Goal: Task Accomplishment & Management: Complete application form

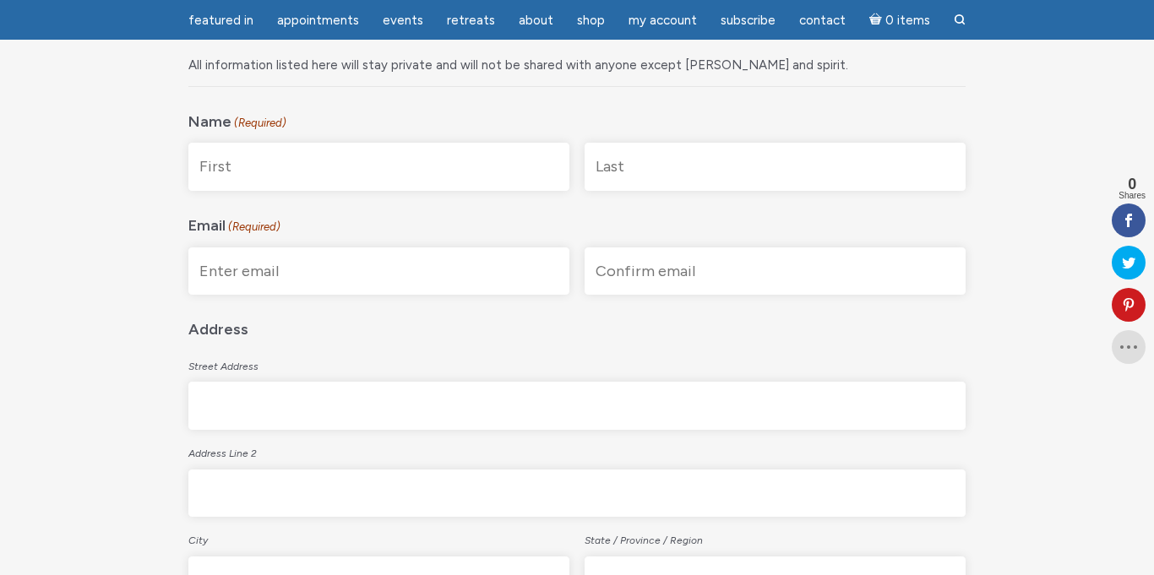
scroll to position [360, 0]
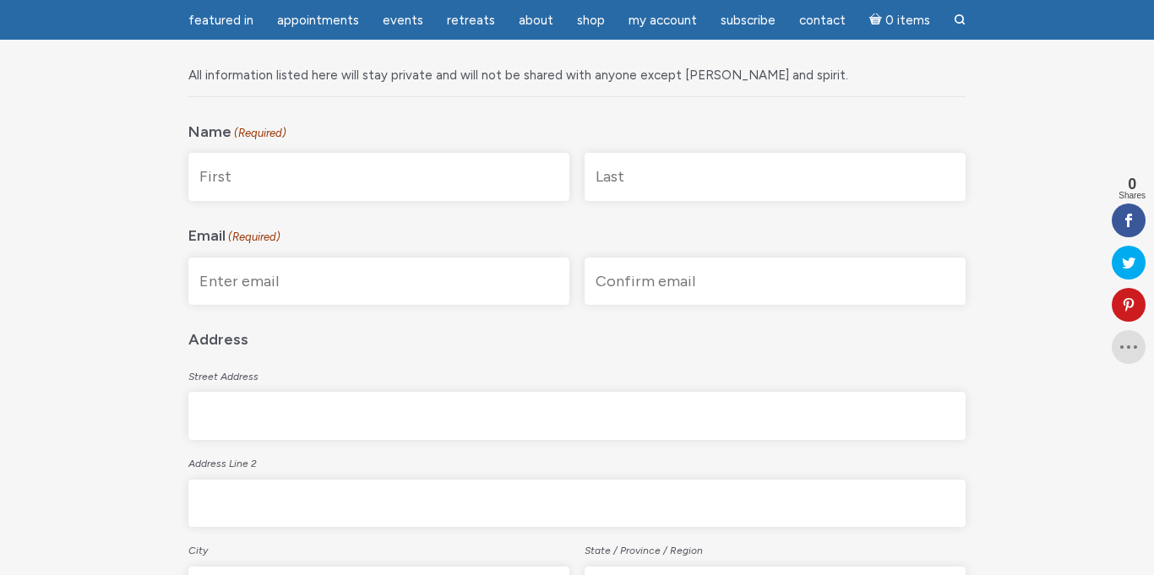
click at [455, 194] on input "First" at bounding box center [378, 177] width 381 height 48
type input "[PERSON_NAME]"
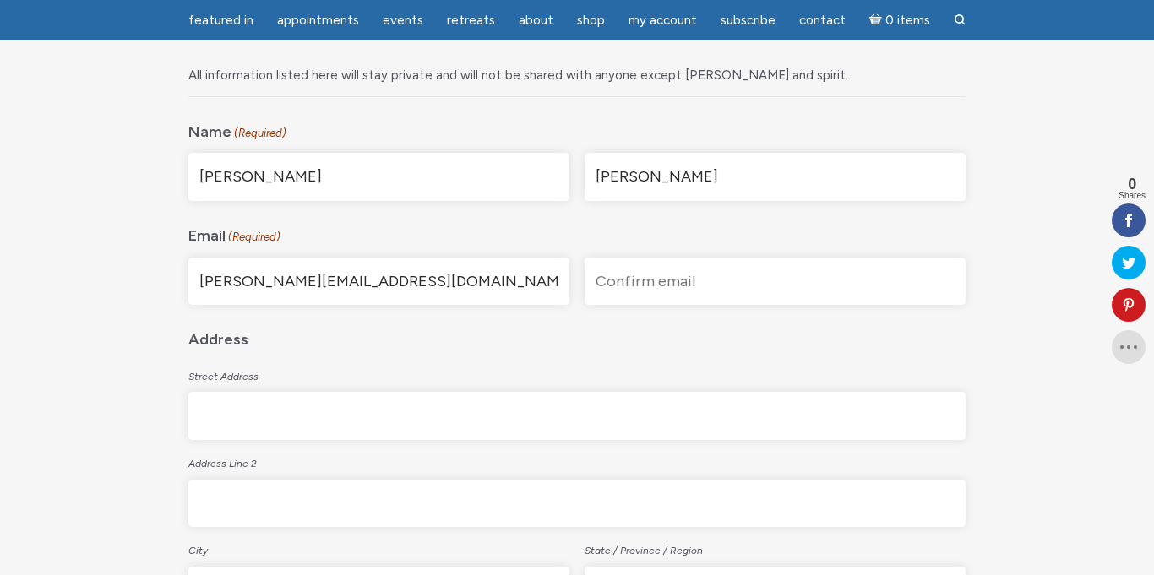
type input "[PERSON_NAME][EMAIL_ADDRESS][DOMAIN_NAME]"
type input "[STREET_ADDRESS]"
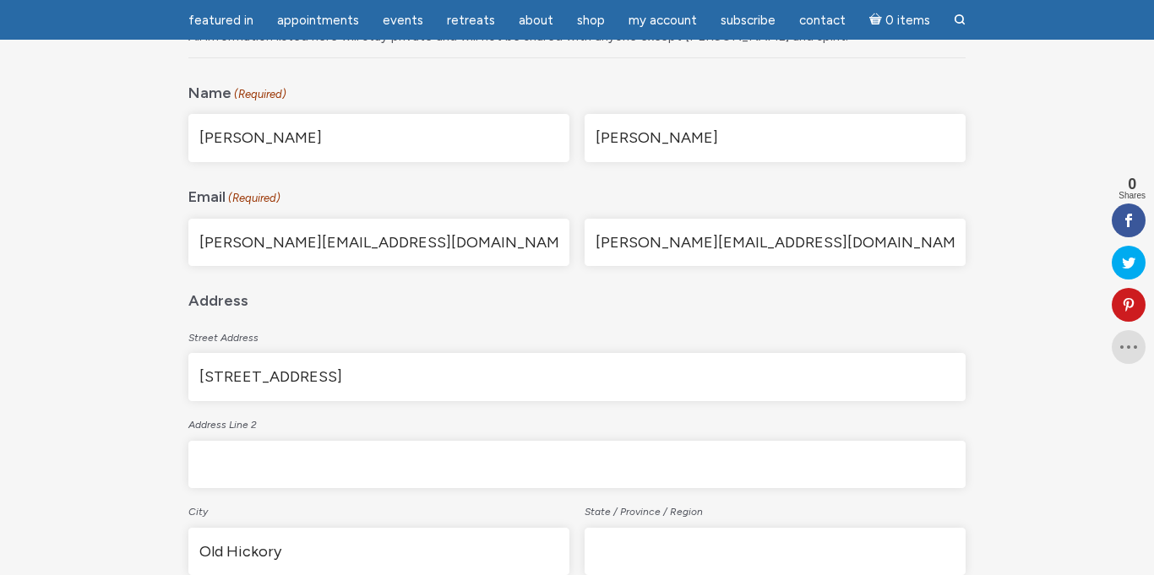
type input "Old Hickory"
type input "t"
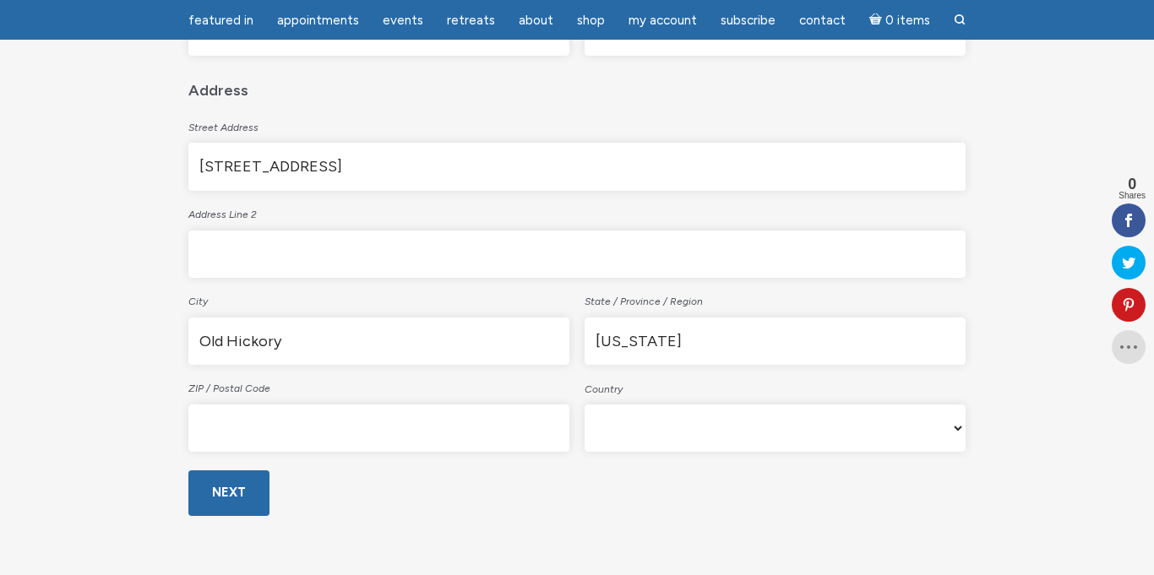
scroll to position [612, 0]
type input "[US_STATE]"
click at [392, 415] on input "ZIP / Postal Code" at bounding box center [378, 425] width 381 height 48
type input "37138"
click at [961, 427] on select "Afghanistan Albania Algeria American Samoa Andorra Angola Anguilla Antarctica A…" at bounding box center [775, 424] width 381 height 47
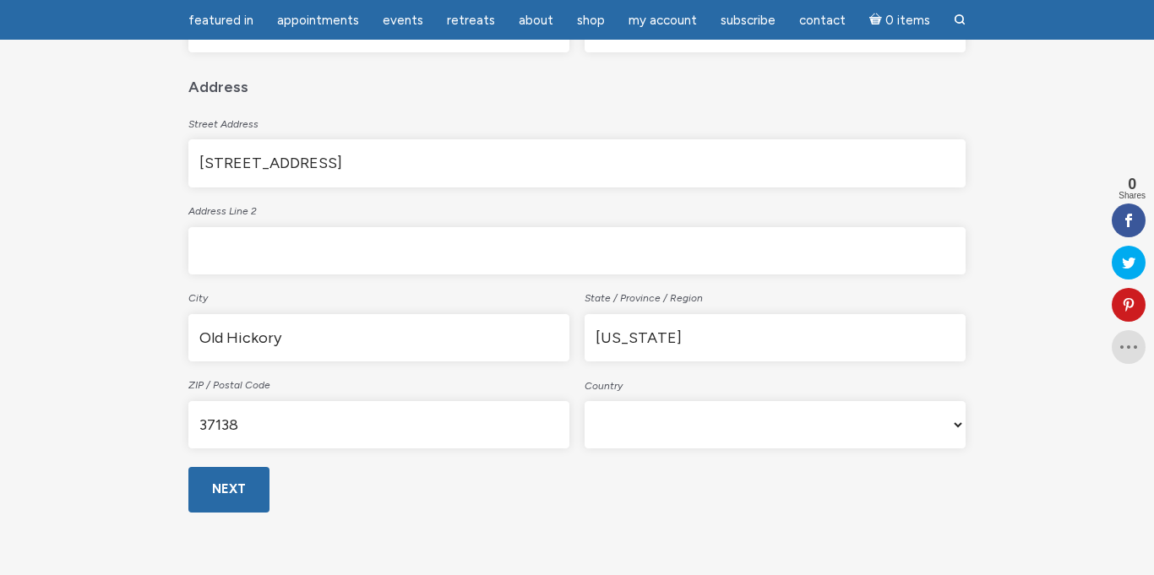
click at [585, 401] on select "Afghanistan Albania Algeria American Samoa Andorra Angola Anguilla Antarctica A…" at bounding box center [775, 424] width 381 height 47
click at [947, 432] on select "Afghanistan Albania Algeria American Samoa Andorra Angola Anguilla Antarctica A…" at bounding box center [775, 424] width 381 height 47
select select "[GEOGRAPHIC_DATA]"
click at [585, 401] on select "Afghanistan Albania Algeria American Samoa Andorra Angola Anguilla Antarctica A…" at bounding box center [775, 424] width 381 height 47
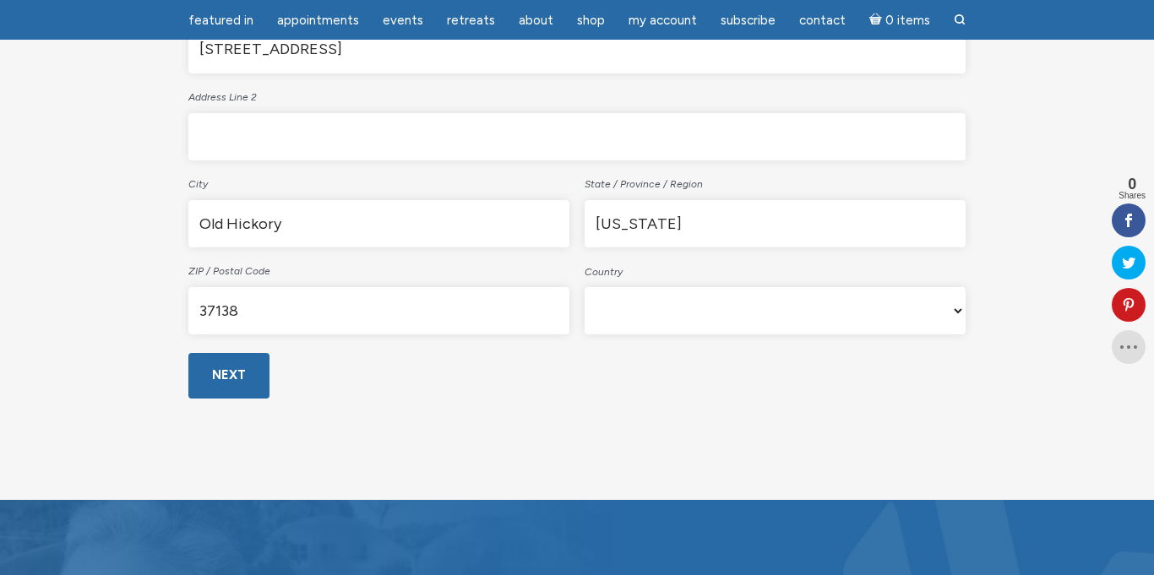
scroll to position [729, 0]
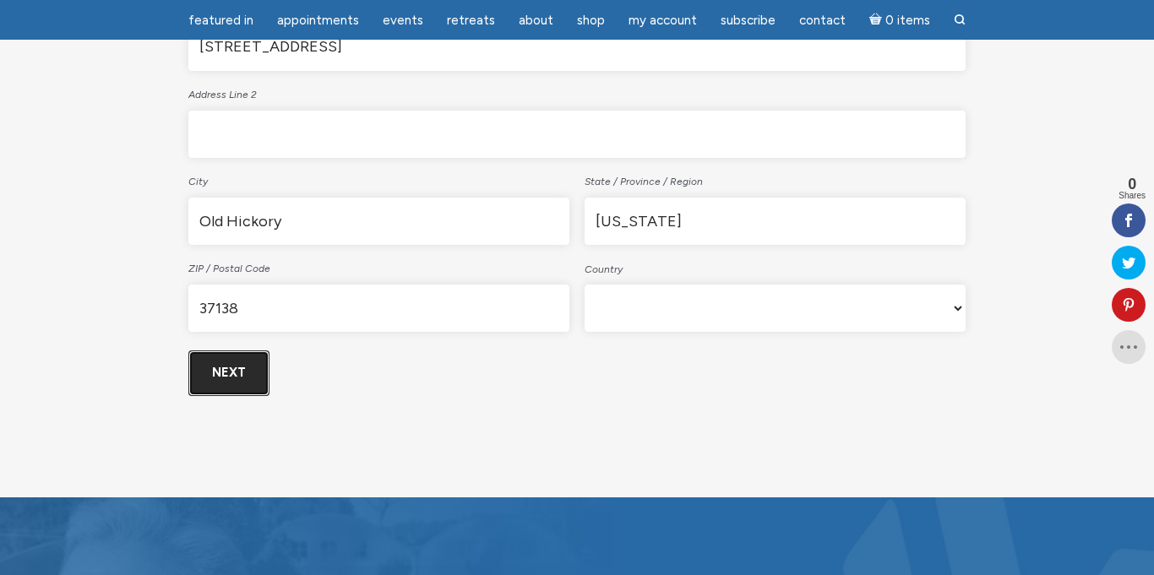
click at [226, 378] on input "Next" at bounding box center [228, 373] width 81 height 45
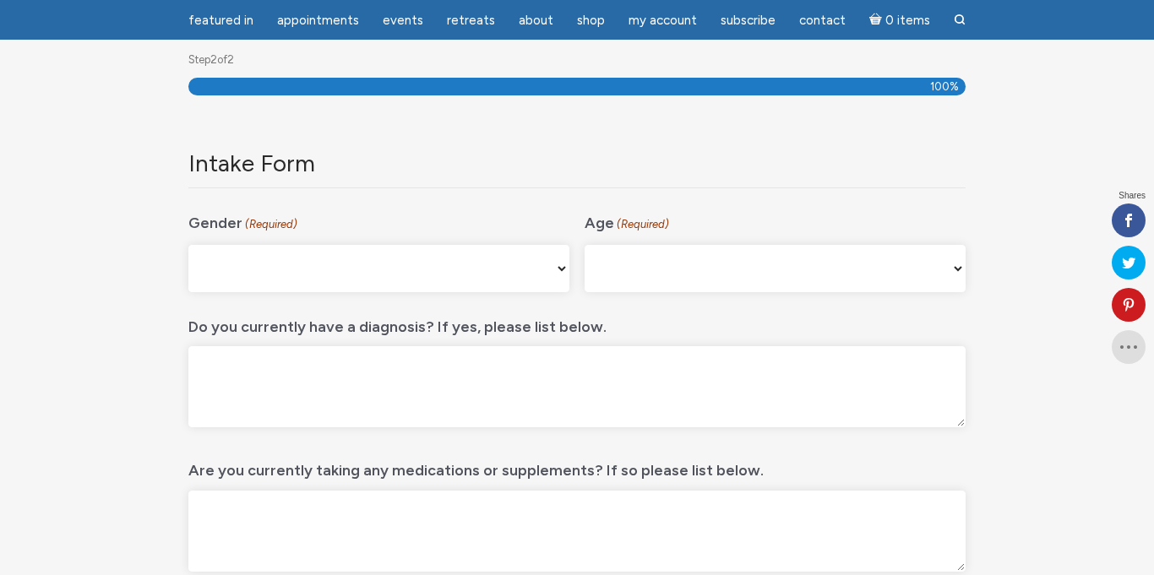
scroll to position [225, 0]
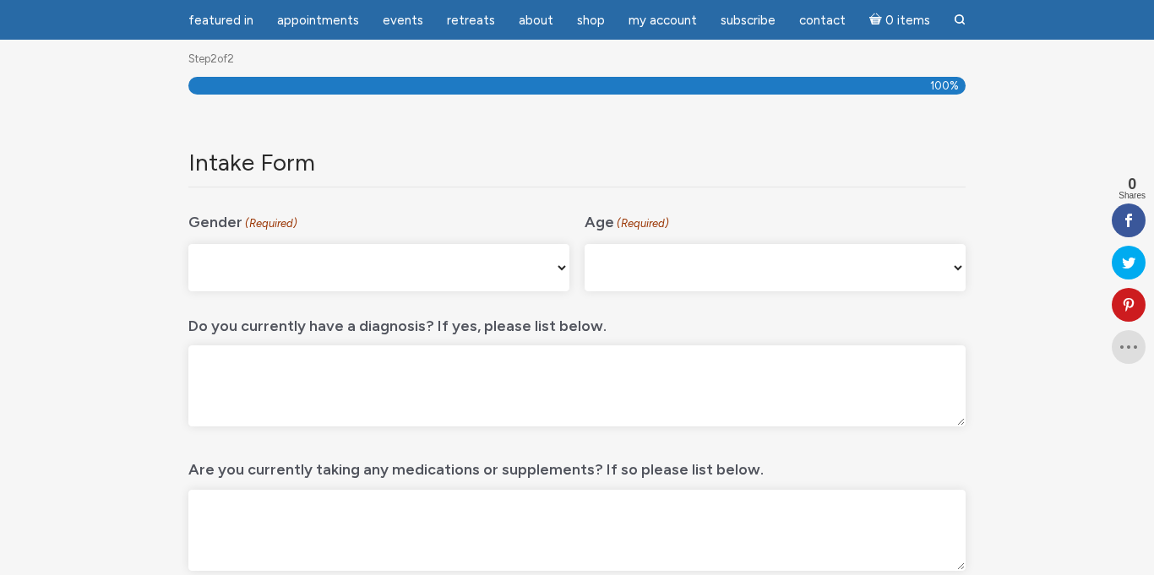
click at [563, 267] on select "[DEMOGRAPHIC_DATA] [DEMOGRAPHIC_DATA] [DEMOGRAPHIC_DATA] [DEMOGRAPHIC_DATA] My …" at bounding box center [378, 267] width 381 height 47
select select "[DEMOGRAPHIC_DATA]"
click at [188, 244] on select "[DEMOGRAPHIC_DATA] [DEMOGRAPHIC_DATA] [DEMOGRAPHIC_DATA] [DEMOGRAPHIC_DATA] My …" at bounding box center [378, 267] width 381 height 47
click at [960, 267] on select "[PHONE_NUMBER] [PHONE_NUMBER] 55-64 65+" at bounding box center [775, 267] width 381 height 47
select select "65+"
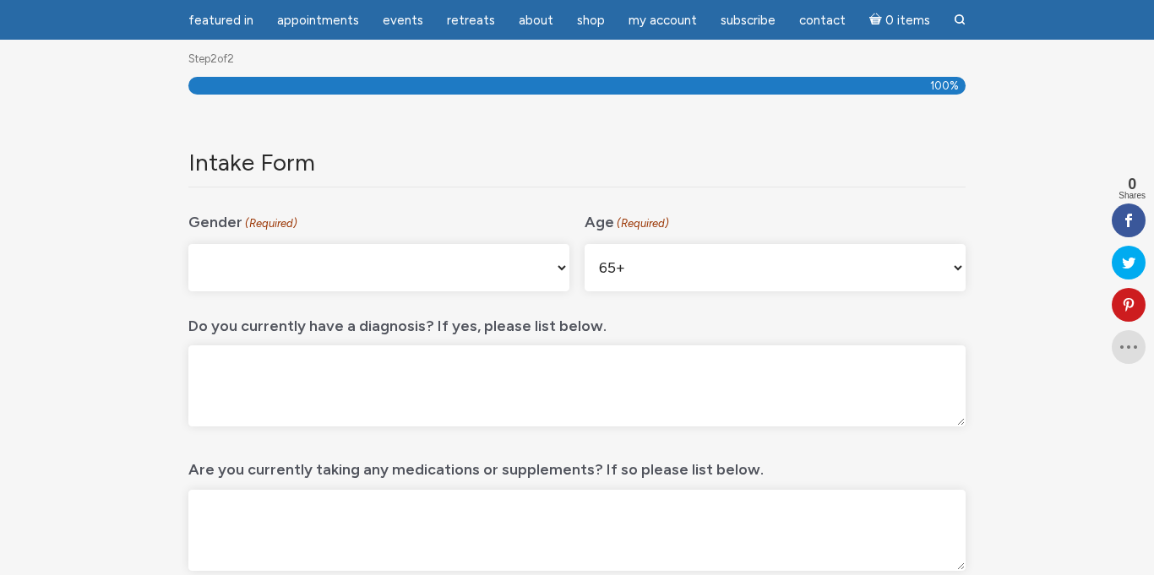
click at [585, 244] on select "[PHONE_NUMBER] [PHONE_NUMBER] 55-64 65+" at bounding box center [775, 267] width 381 height 47
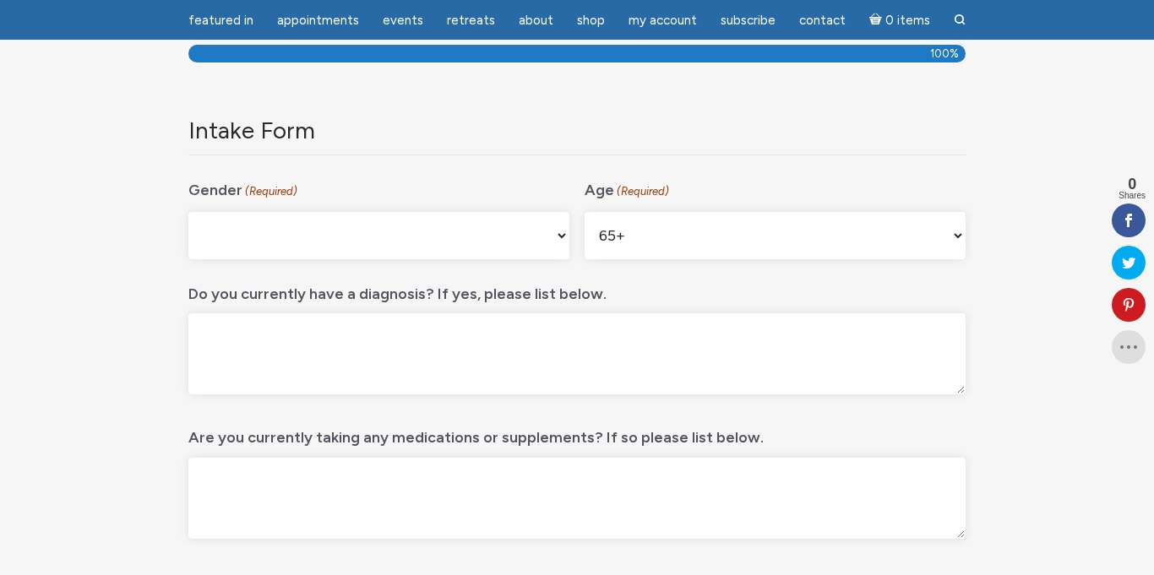
scroll to position [262, 0]
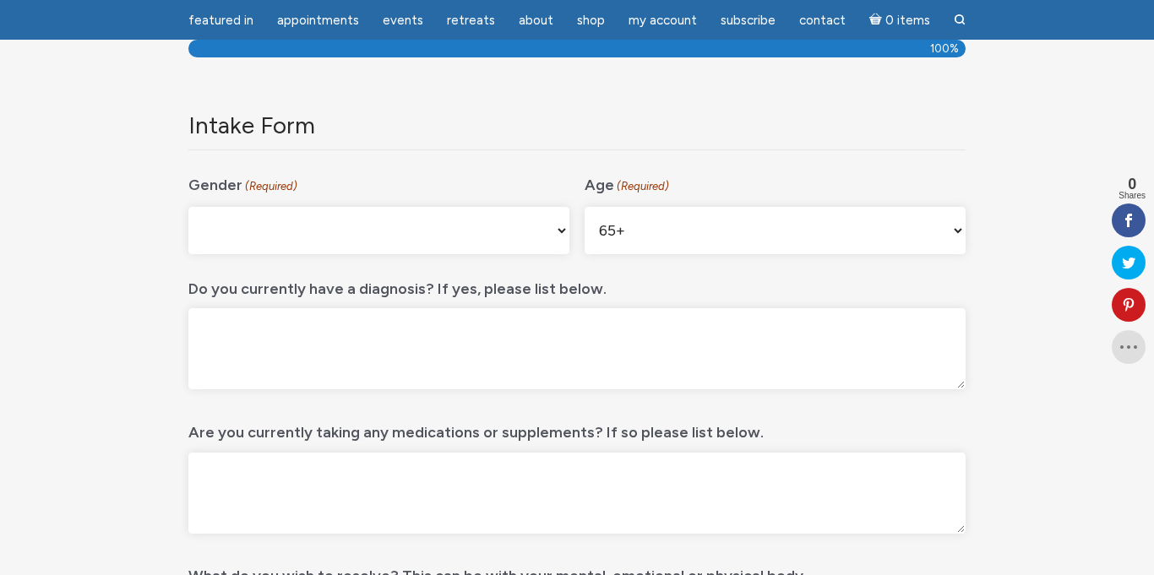
click at [847, 335] on textarea "Do you currently have a diagnosis? If yes, please list below." at bounding box center [576, 348] width 777 height 81
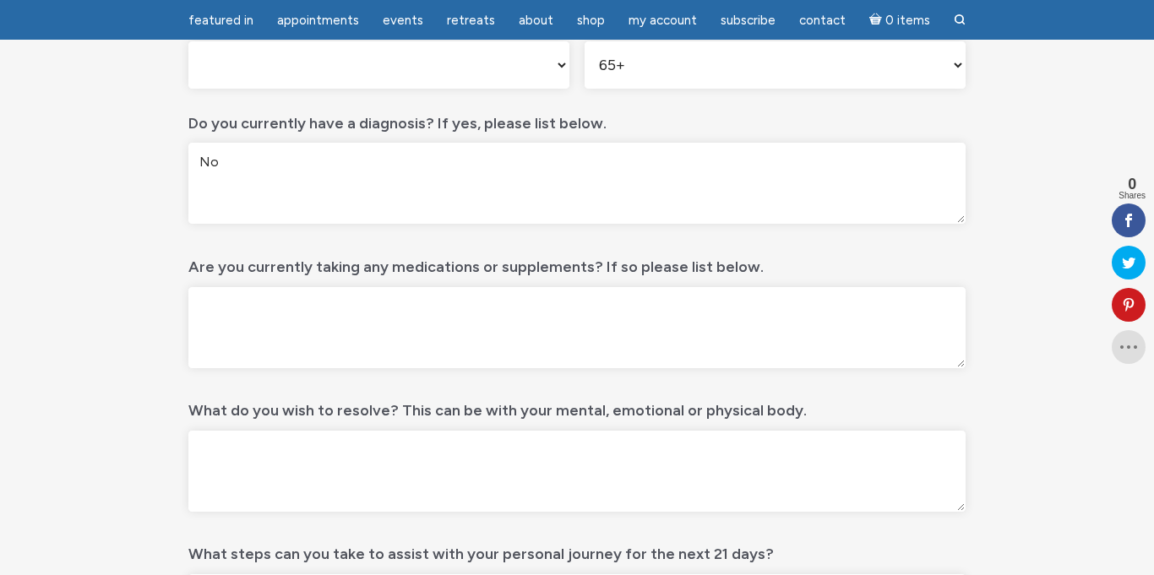
scroll to position [429, 0]
type textarea "No"
click at [726, 316] on textarea "Are you currently taking any medications or supplements? If so please list belo…" at bounding box center [576, 326] width 777 height 81
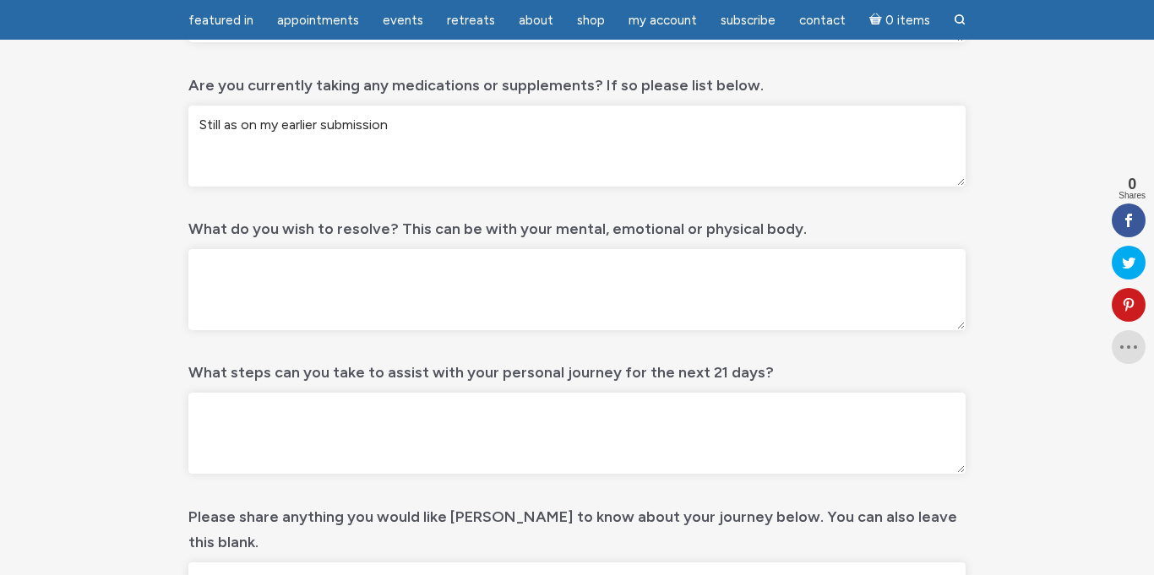
scroll to position [614, 0]
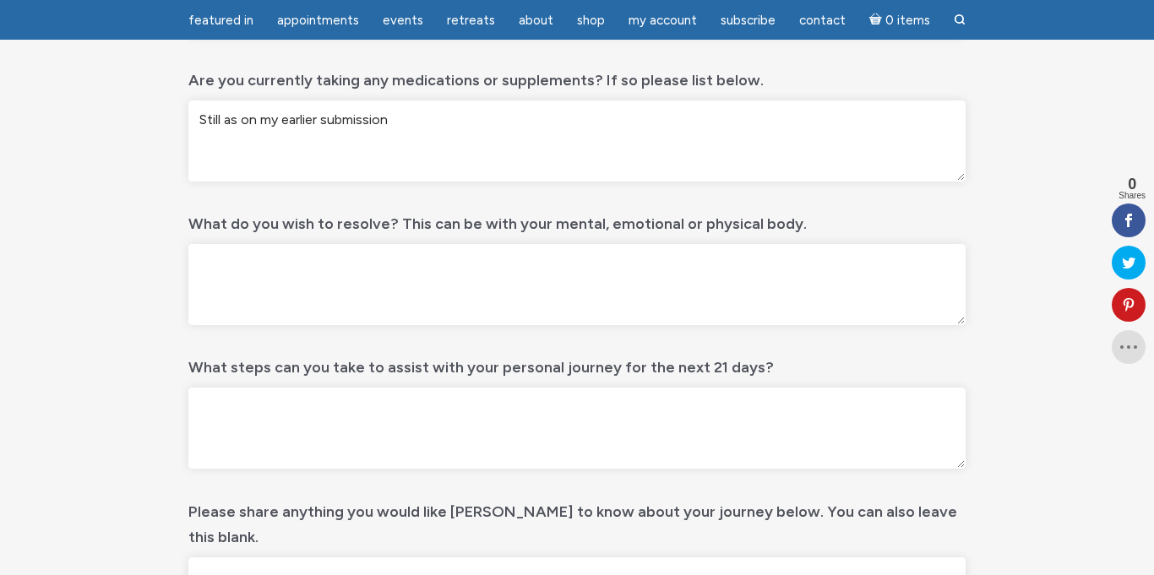
type textarea "Still as on my earlier submission"
click at [531, 264] on textarea "What do you wish to resolve? This can be with your mental, emotional or physica…" at bounding box center [576, 284] width 777 height 81
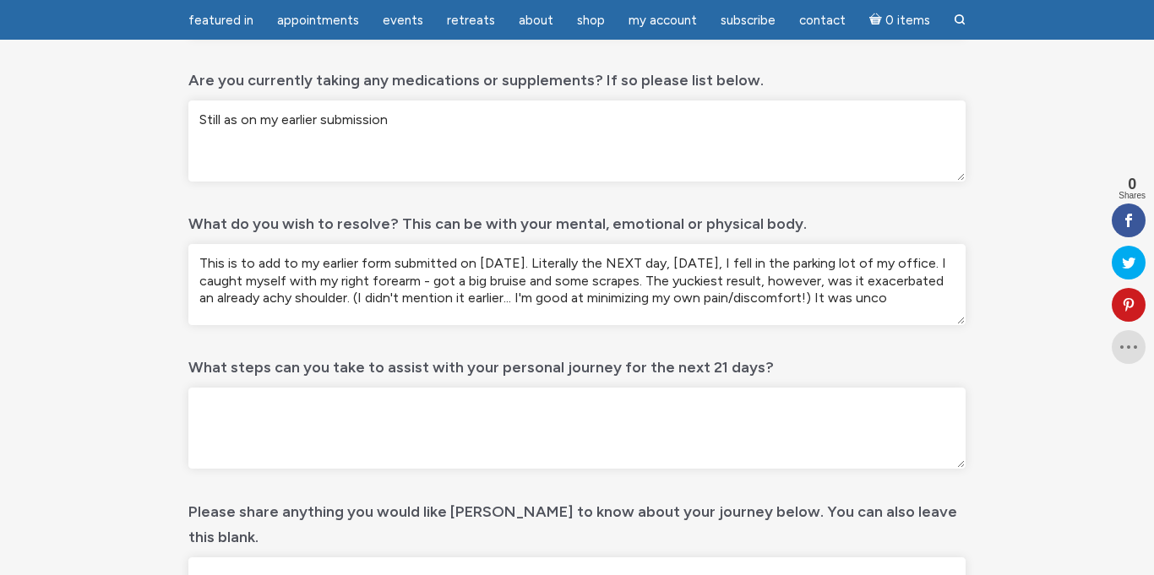
click at [280, 296] on textarea "This is to add to my earlier form submitted on [DATE]. Literally the NEXT day, …" at bounding box center [576, 284] width 777 height 81
click at [900, 298] on textarea "This is to add to my earlier form submitted on [DATE]. Literally the NEXT day, …" at bounding box center [576, 284] width 777 height 81
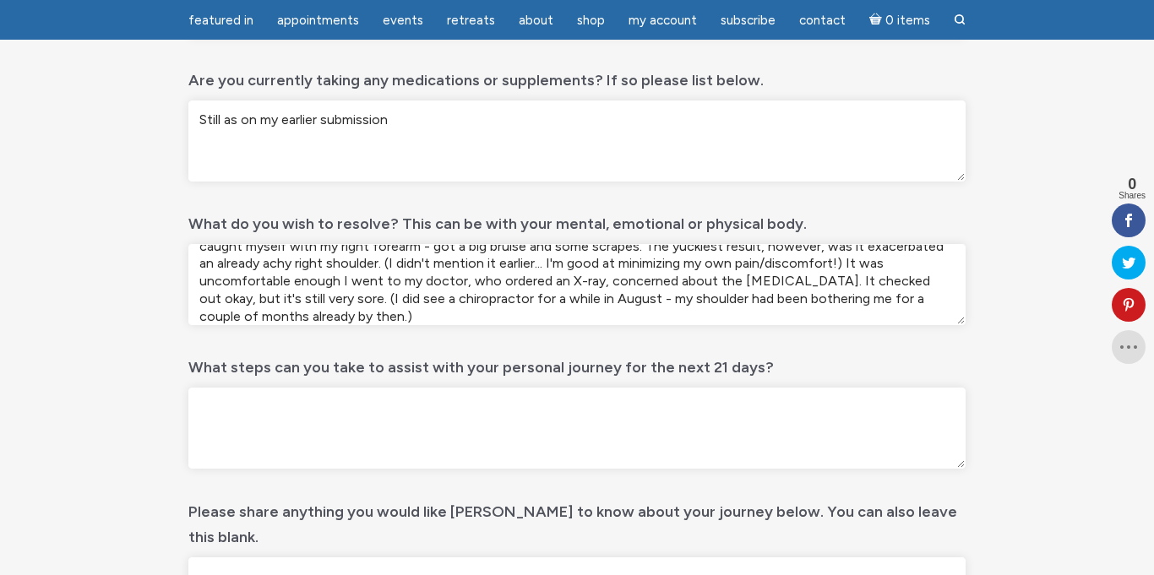
scroll to position [0, 0]
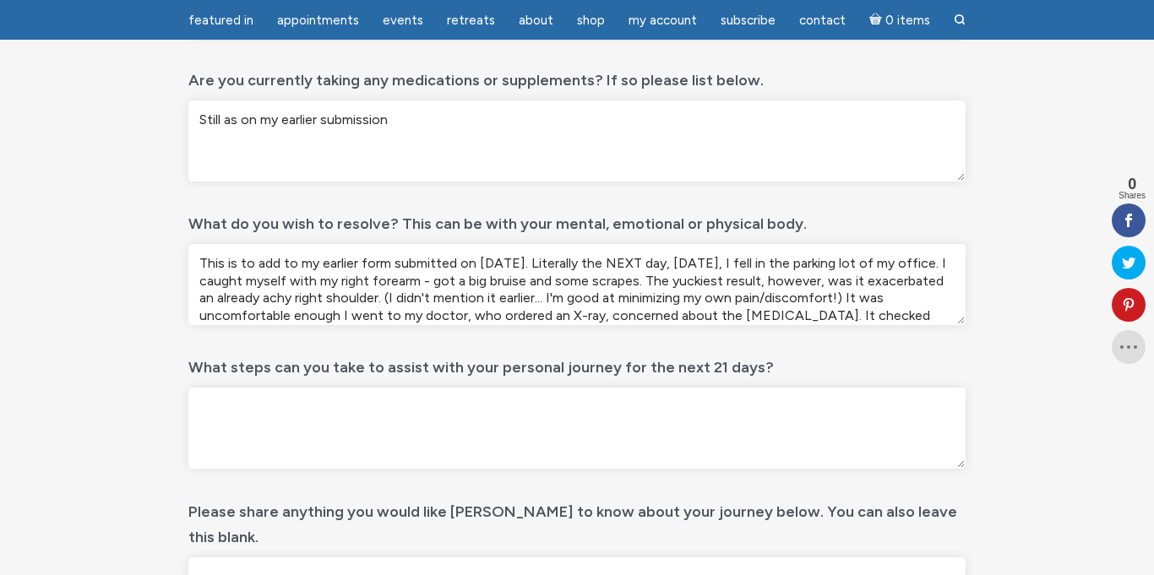
click at [847, 278] on textarea "This is to add to my earlier form submitted on [DATE]. Literally the NEXT day, …" at bounding box center [576, 284] width 777 height 81
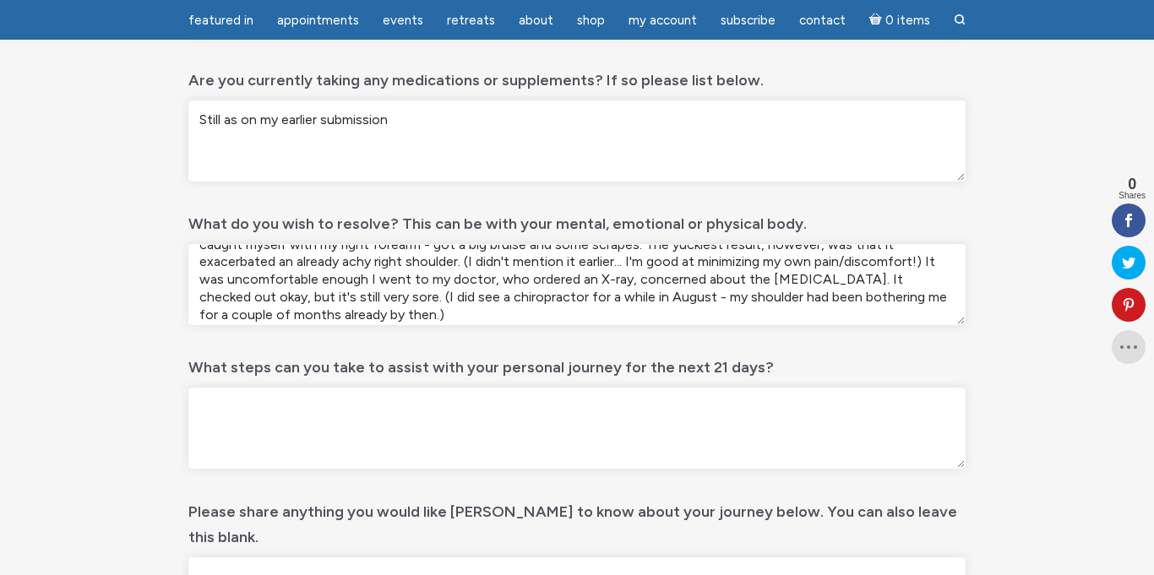
scroll to position [35, 0]
click at [932, 262] on textarea "This is to add to my earlier form submitted on [DATE]. Literally the NEXT day, …" at bounding box center [576, 284] width 777 height 81
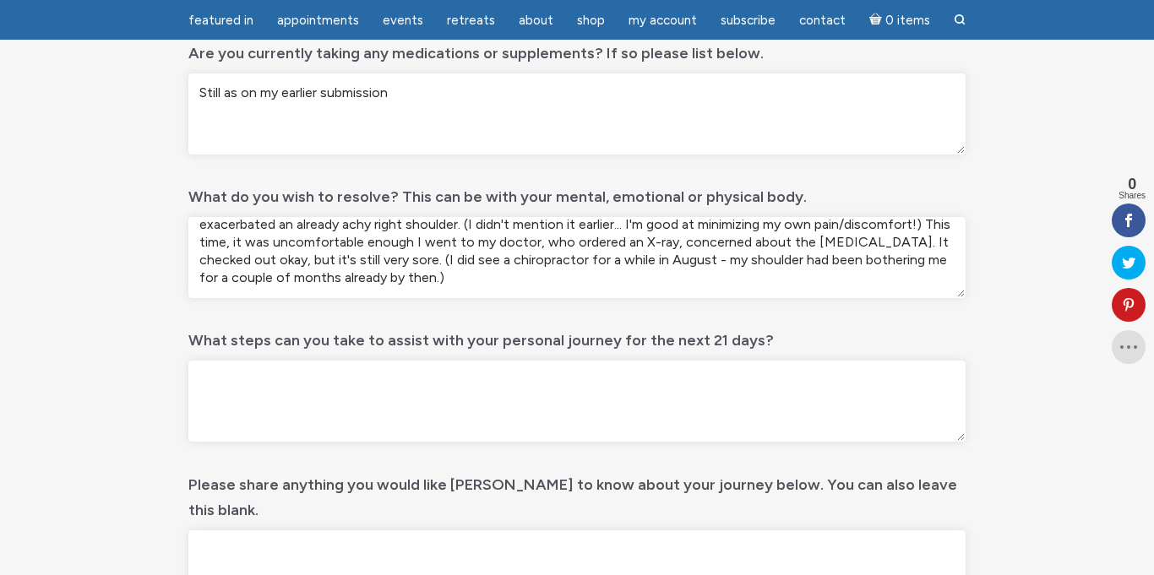
scroll to position [645, 0]
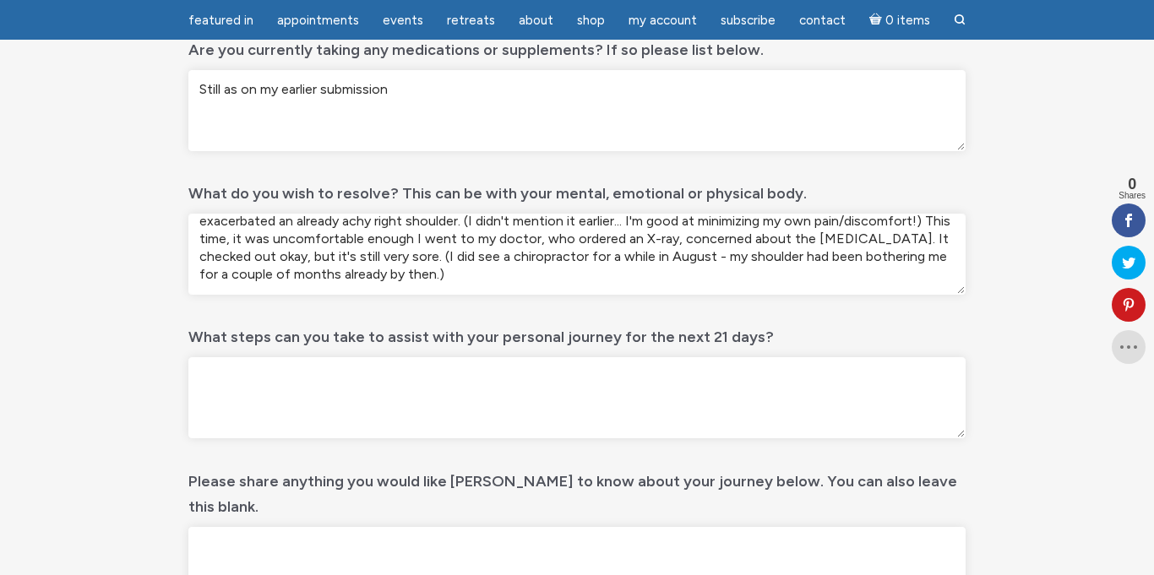
click at [523, 275] on textarea "This is to add to my earlier form submitted on [DATE]. Literally the NEXT day, …" at bounding box center [576, 254] width 777 height 81
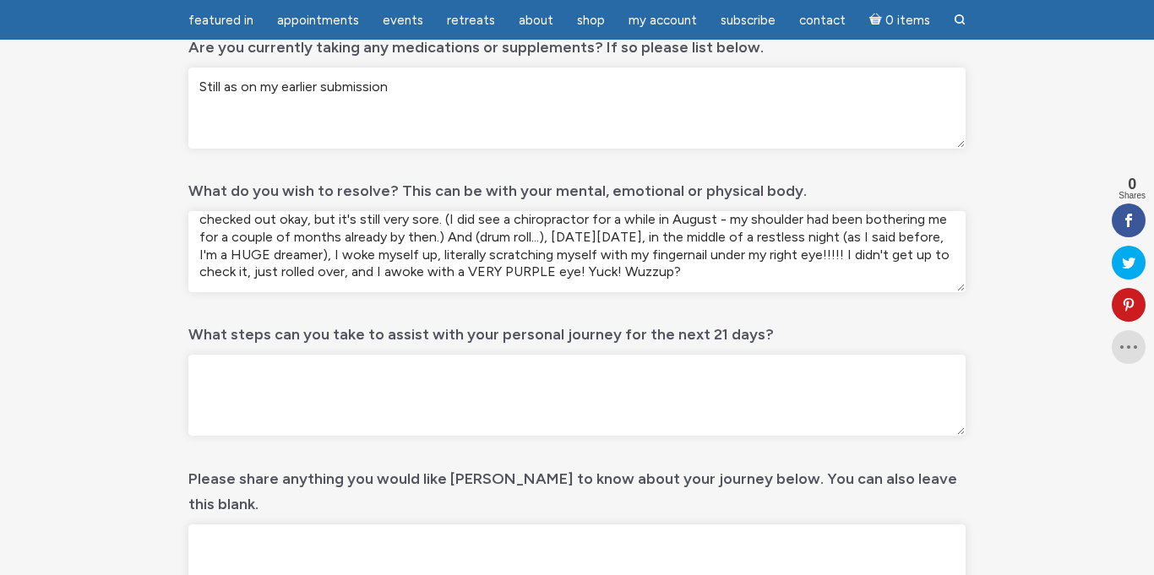
scroll to position [646, 0]
click at [712, 273] on textarea "This is to add to my earlier form submitted on [DATE]. Literally the NEXT day, …" at bounding box center [576, 252] width 777 height 81
drag, startPoint x: 712, startPoint y: 273, endPoint x: 642, endPoint y: 397, distance: 142.6
click at [642, 397] on div "Intake Form Gender (Required) [DEMOGRAPHIC_DATA] [DEMOGRAPHIC_DATA] [DEMOGRAPHI…" at bounding box center [576, 158] width 777 height 942
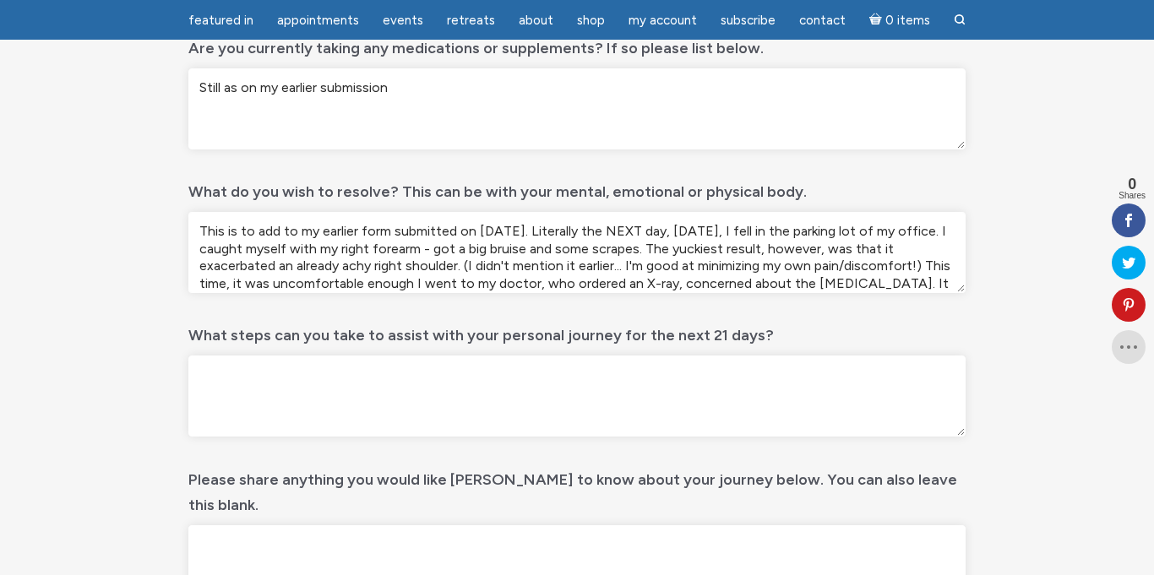
drag, startPoint x: 881, startPoint y: 280, endPoint x: 117, endPoint y: 124, distance: 780.2
click at [117, 124] on div "10 days of Reiki – Intake form Step 2 of 2 100% Phone This field is for validat…" at bounding box center [576, 140] width 963 height 1169
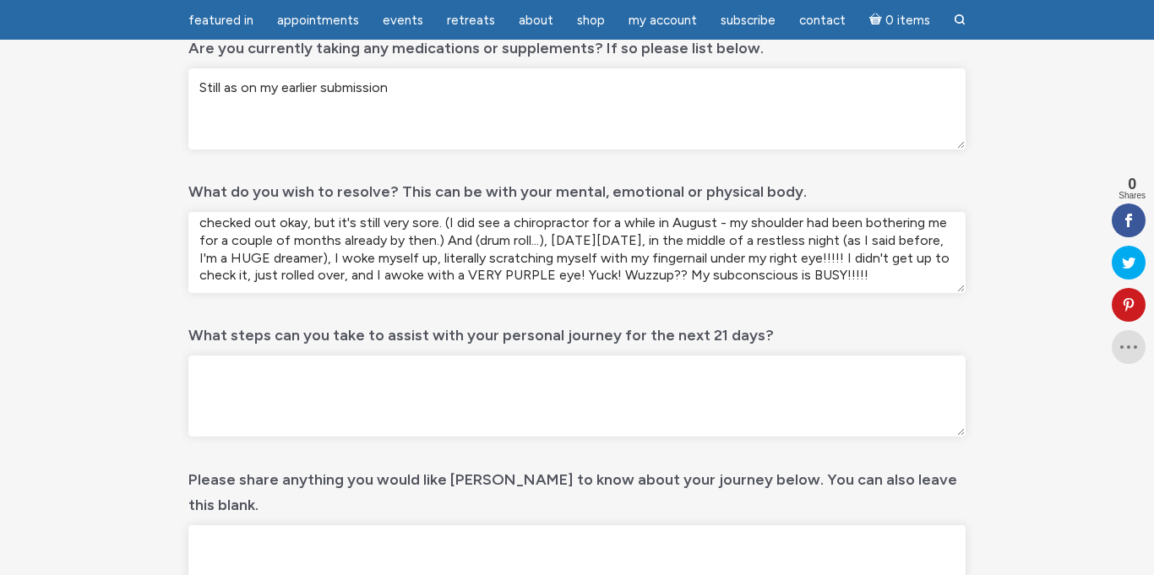
scroll to position [81, 0]
click at [889, 277] on textarea "This is to add to my earlier form submitted on [DATE]. Literally the NEXT day, …" at bounding box center [576, 252] width 777 height 81
click at [896, 274] on textarea "This is to add to my earlier form submitted on [DATE]. Literally the NEXT day, …" at bounding box center [576, 252] width 777 height 81
click at [867, 238] on textarea "This is to add to my earlier form submitted on [DATE]. Literally the NEXT day, …" at bounding box center [576, 252] width 777 height 81
click at [939, 273] on textarea "This is to add to my earlier form submitted on [DATE]. Literally the NEXT day, …" at bounding box center [576, 252] width 777 height 81
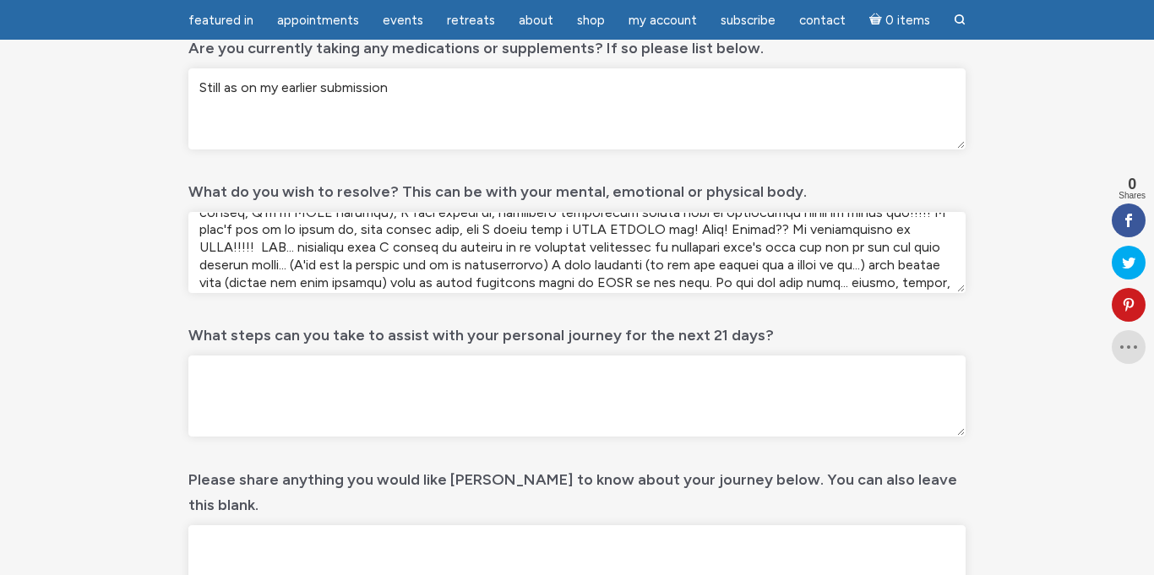
scroll to position [133, 0]
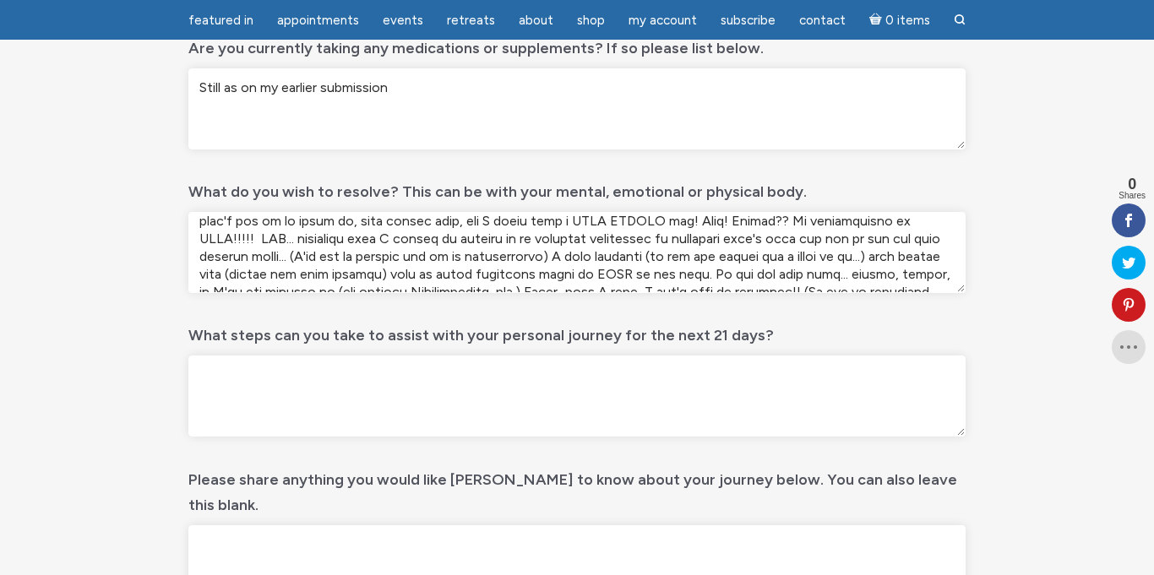
click at [929, 288] on textarea "What do you wish to resolve? This can be with your mental, emotional or physica…" at bounding box center [576, 252] width 777 height 81
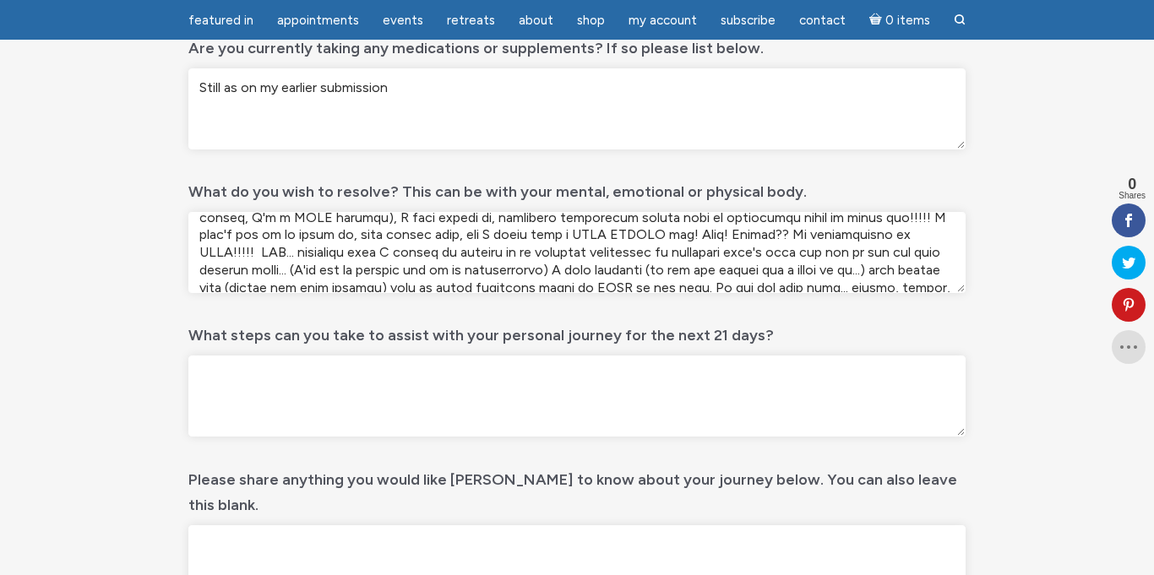
scroll to position [114, 0]
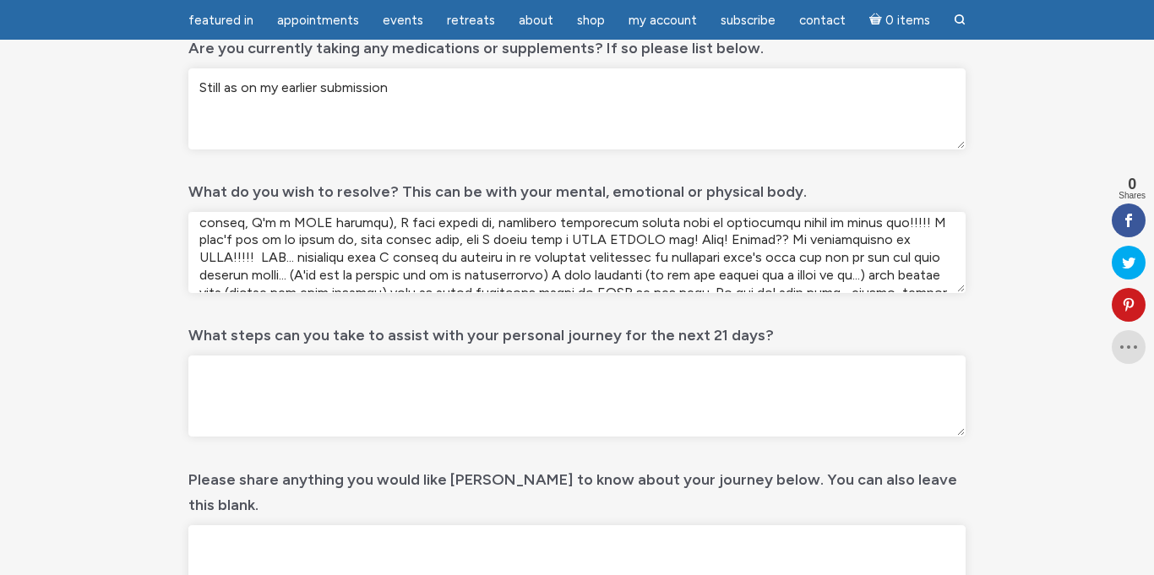
click at [867, 240] on textarea "What do you wish to resolve? This can be with your mental, emotional or physica…" at bounding box center [576, 252] width 777 height 81
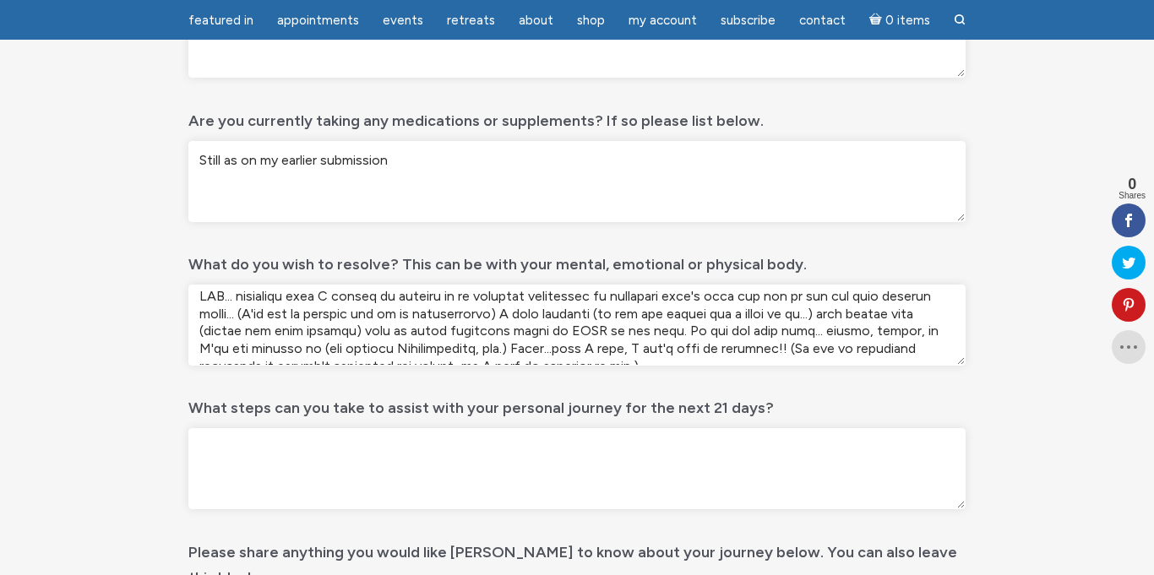
scroll to position [187, 0]
drag, startPoint x: 202, startPoint y: 299, endPoint x: 959, endPoint y: 325, distance: 757.4
click at [959, 325] on textarea "What do you wish to resolve? This can be with your mental, emotional or physica…" at bounding box center [576, 325] width 777 height 81
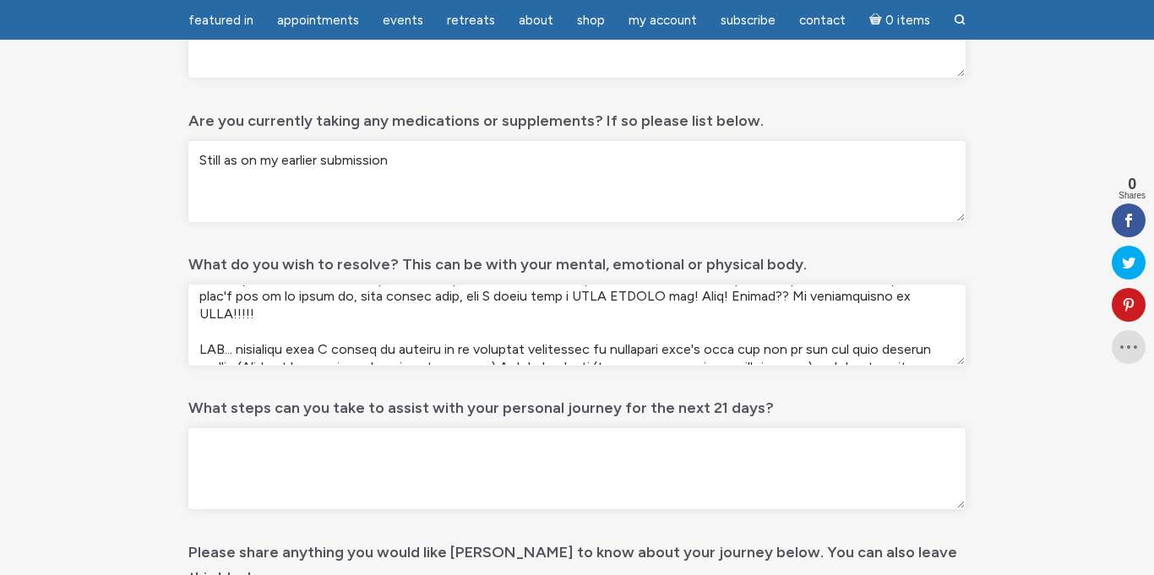
scroll to position [115, 0]
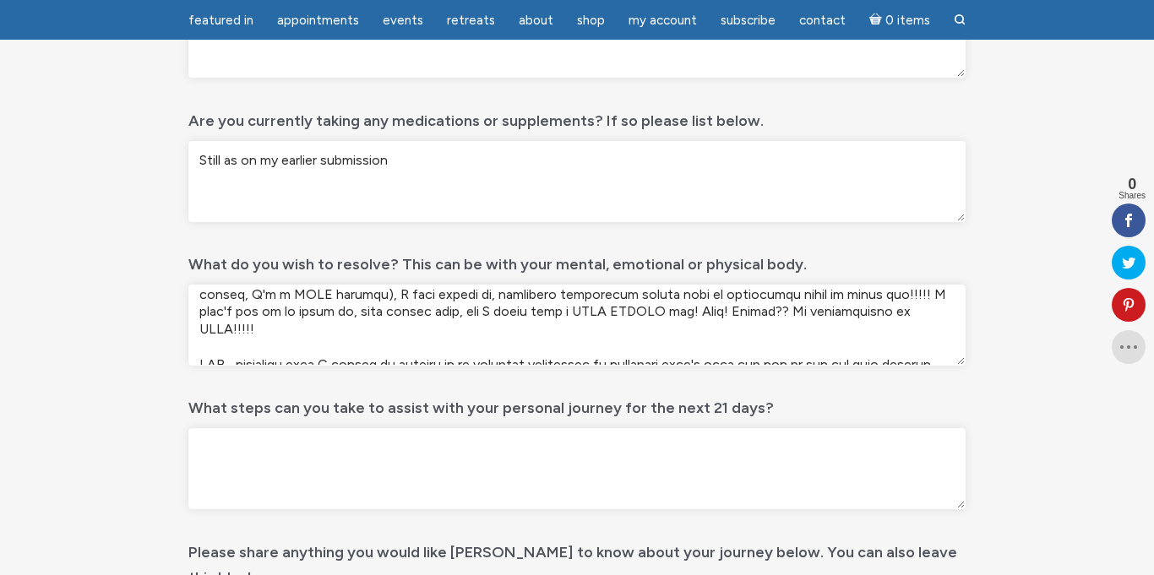
click at [888, 318] on textarea "What do you wish to resolve? This can be with your mental, emotional or physica…" at bounding box center [576, 325] width 777 height 81
click at [897, 318] on textarea "What do you wish to resolve? This can be with your mental, emotional or physica…" at bounding box center [576, 325] width 777 height 81
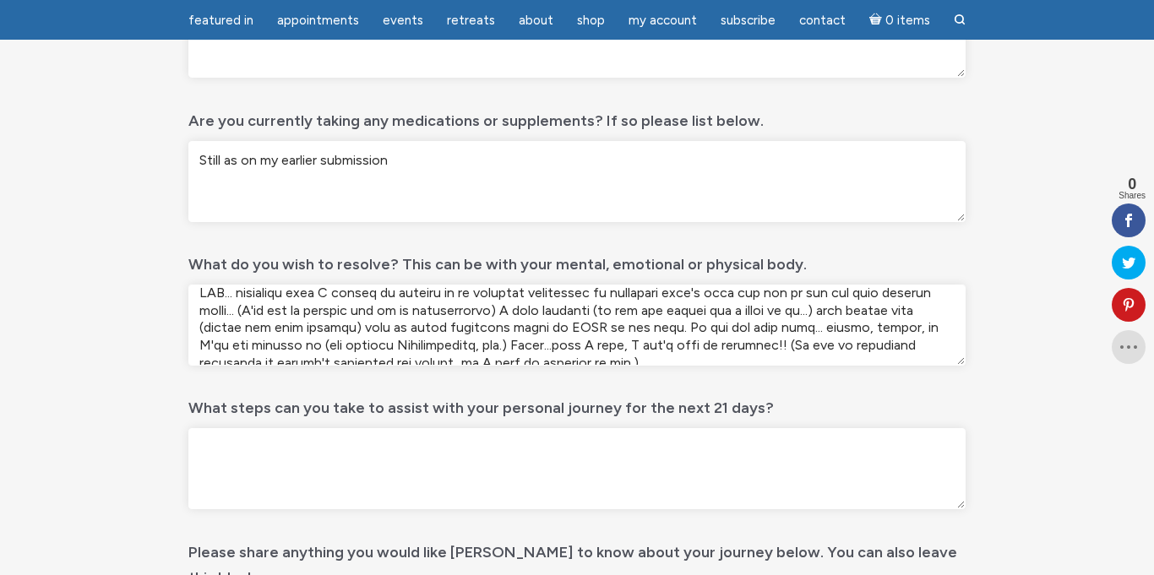
drag, startPoint x: 201, startPoint y: 343, endPoint x: 588, endPoint y: 354, distance: 387.1
click at [594, 366] on div "main" at bounding box center [576, 330] width 777 height 90
paste textarea "I do get regular Colonoscopies, etc.) Sorry...like I said, I don't like to comp…"
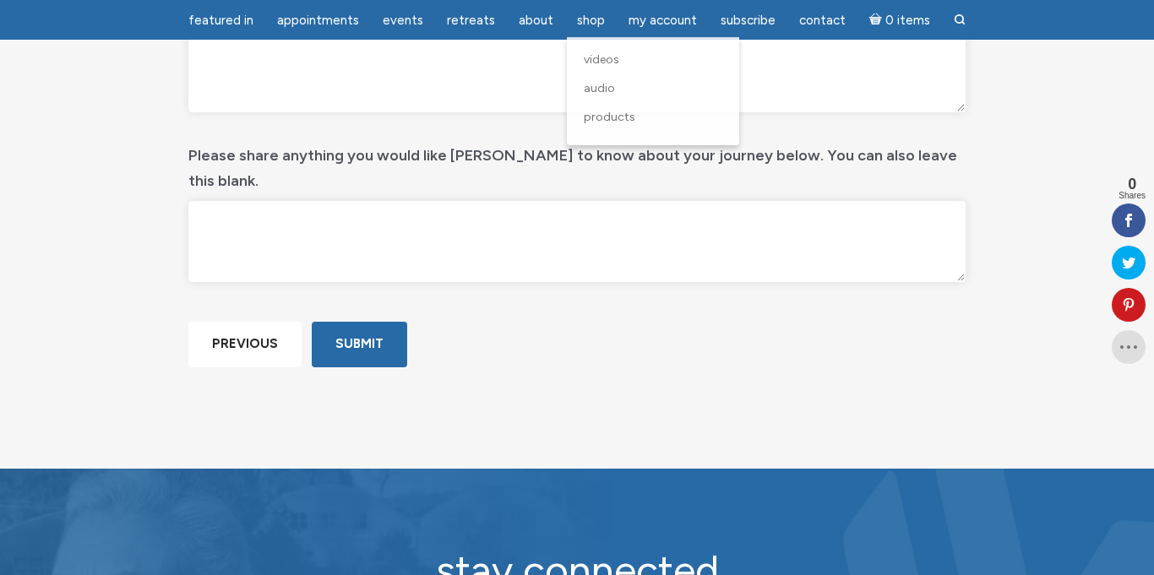
scroll to position [963, 0]
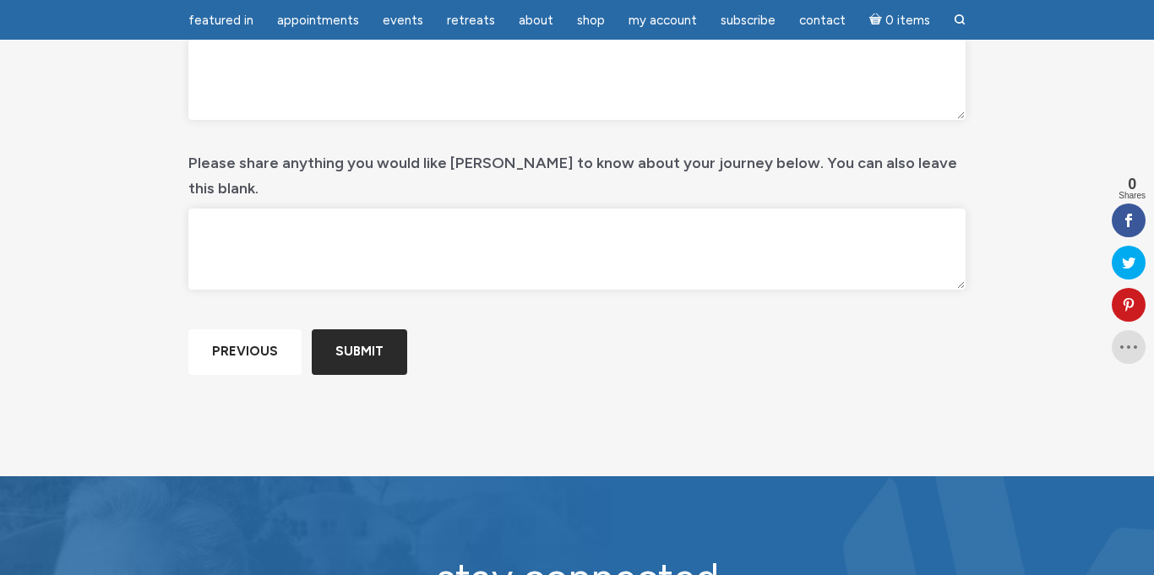
type textarea "This is to add to my earlier form submitted on [DATE]. Literally the NEXT day, …"
click at [357, 374] on input "Submit" at bounding box center [359, 351] width 95 height 45
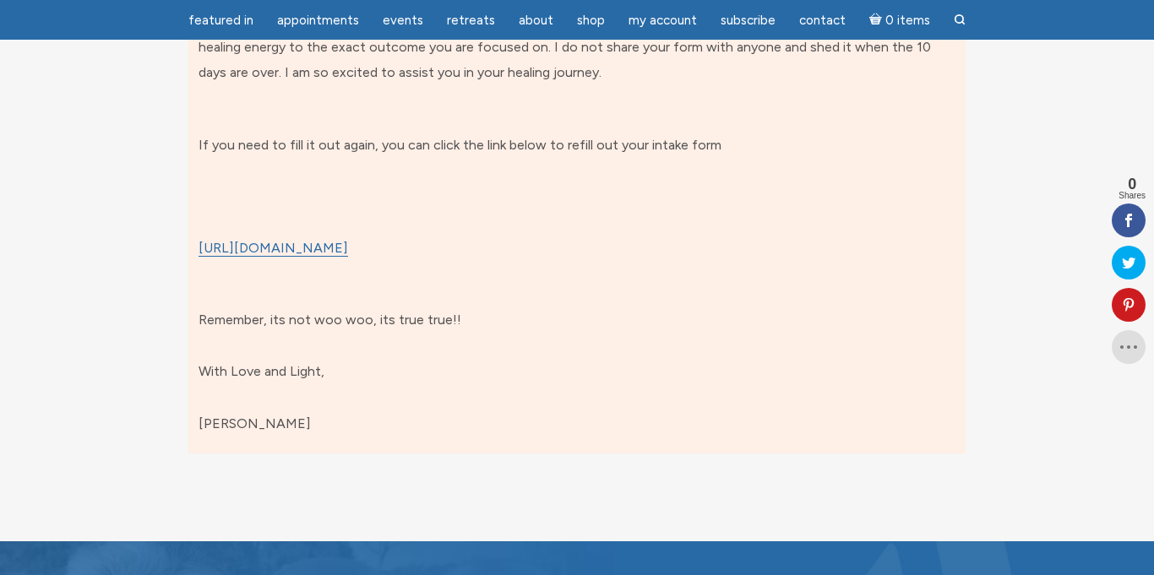
scroll to position [280, 0]
